Goal: Task Accomplishment & Management: Manage account settings

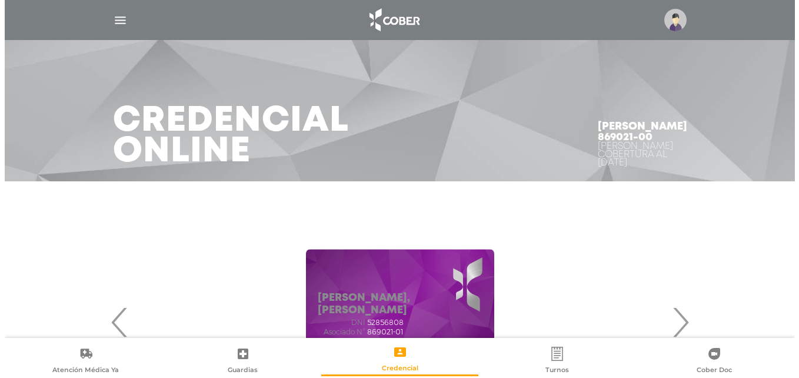
scroll to position [118, 0]
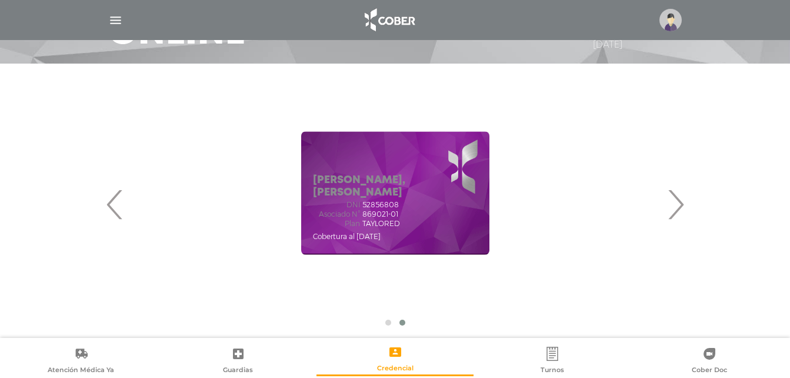
click at [106, 204] on span "‹" at bounding box center [115, 204] width 23 height 64
click at [661, 22] on img at bounding box center [671, 20] width 22 height 22
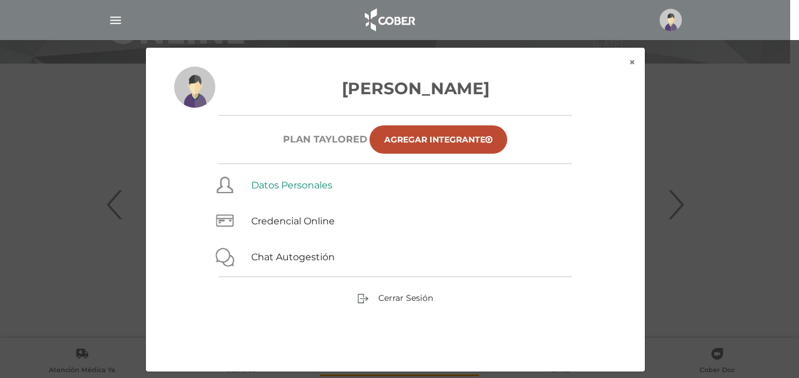
click at [315, 187] on link "Datos Personales" at bounding box center [291, 184] width 81 height 11
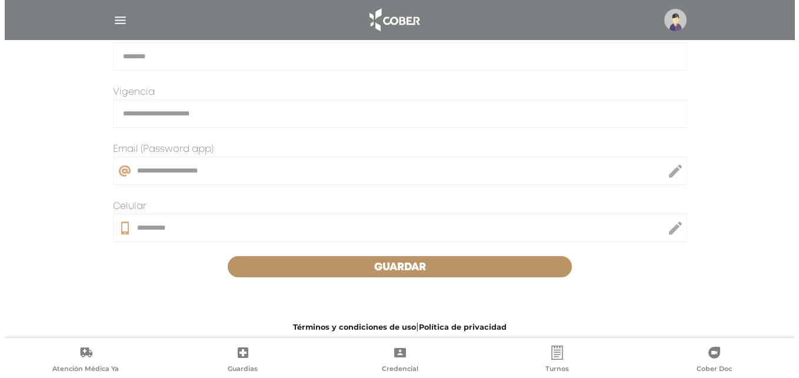
scroll to position [349, 0]
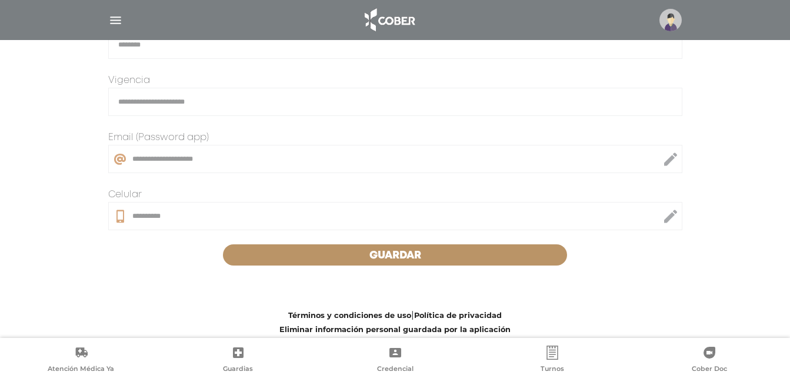
click at [678, 21] on img at bounding box center [671, 20] width 22 height 22
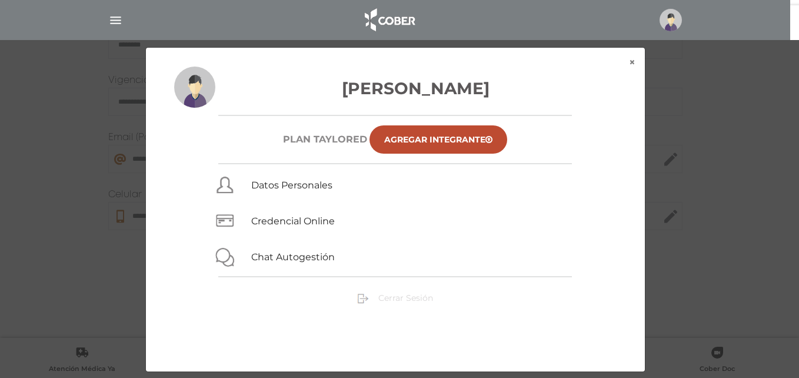
click at [398, 294] on span "Cerrar Sesión" at bounding box center [405, 297] width 55 height 11
